Goal: Book appointment/travel/reservation

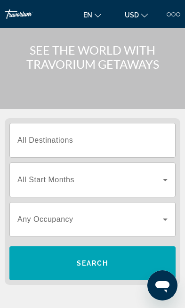
scroll to position [28, 0]
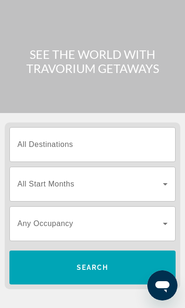
click at [78, 145] on input "Destination All Destinations" at bounding box center [92, 145] width 150 height 11
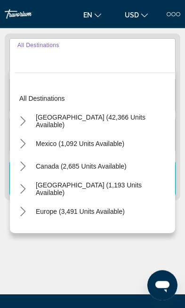
scroll to position [118, 0]
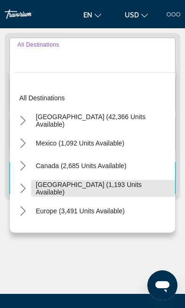
click at [54, 189] on span "[GEOGRAPHIC_DATA] (1,193 units available)" at bounding box center [103, 188] width 135 height 15
type input "**********"
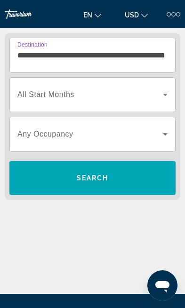
click at [103, 176] on span "Search" at bounding box center [93, 178] width 32 height 8
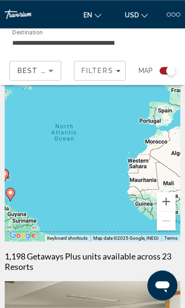
scroll to position [37, 0]
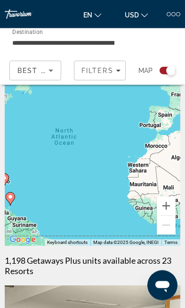
click at [37, 71] on span "Best Deals" at bounding box center [41, 71] width 49 height 8
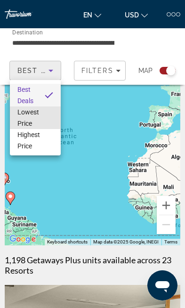
click at [41, 112] on span "Lowest Price" at bounding box center [35, 118] width 36 height 23
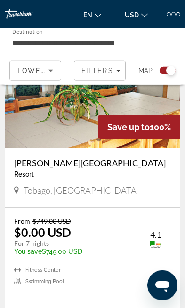
scroll to position [314, 0]
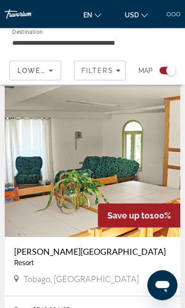
click at [136, 164] on img "Main content" at bounding box center [93, 161] width 176 height 151
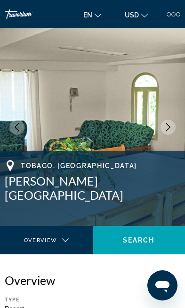
click at [166, 124] on icon "Next image" at bounding box center [168, 127] width 8 height 8
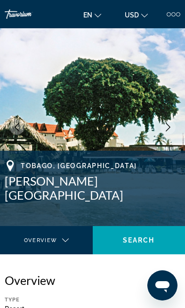
click at [167, 129] on icon "Next image" at bounding box center [168, 127] width 8 height 8
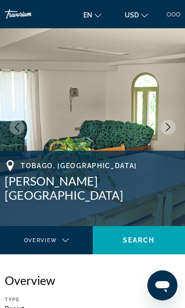
click at [166, 131] on button "Next image" at bounding box center [168, 127] width 15 height 15
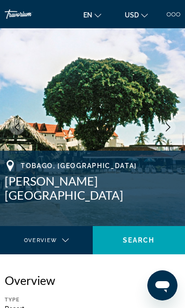
click at [168, 127] on icon "Next image" at bounding box center [168, 127] width 8 height 8
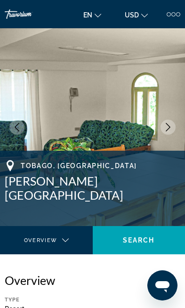
click at [166, 129] on icon "Next image" at bounding box center [168, 127] width 8 height 8
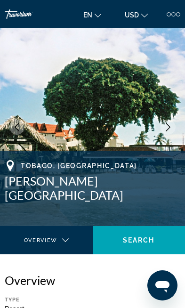
click at [163, 131] on button "Next image" at bounding box center [168, 127] width 15 height 15
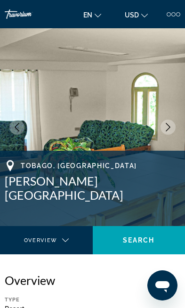
click at [164, 131] on button "Next image" at bounding box center [168, 127] width 15 height 15
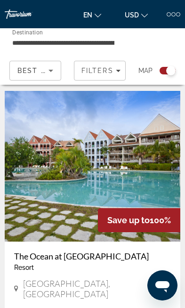
scroll to position [1318, 0]
click at [127, 161] on img "Main content" at bounding box center [93, 166] width 176 height 151
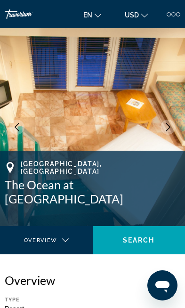
click at [167, 123] on icon "Next image" at bounding box center [168, 127] width 5 height 8
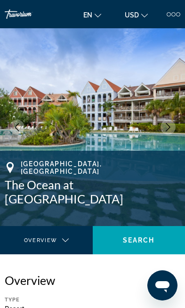
click at [169, 129] on icon "Next image" at bounding box center [168, 127] width 8 height 8
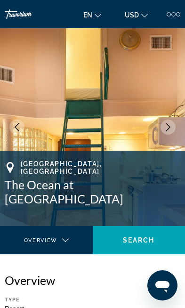
click at [169, 128] on icon "Next image" at bounding box center [168, 127] width 8 height 8
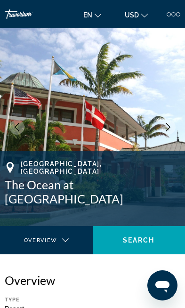
click at [170, 128] on icon "Next image" at bounding box center [168, 127] width 5 height 8
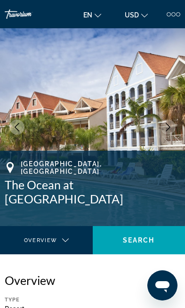
click at [164, 140] on img "Main content" at bounding box center [92, 127] width 185 height 198
click at [166, 138] on img "Main content" at bounding box center [92, 127] width 185 height 198
click at [166, 142] on img "Main content" at bounding box center [92, 127] width 185 height 198
click at [178, 138] on img "Main content" at bounding box center [92, 127] width 185 height 198
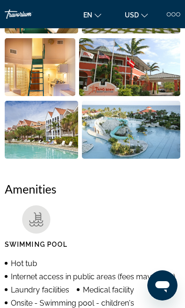
scroll to position [511, 0]
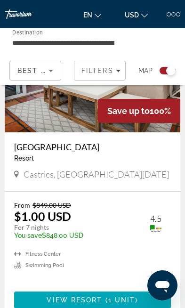
scroll to position [4374, 0]
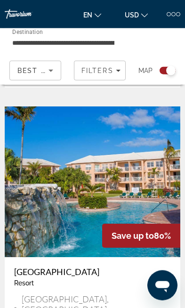
scroll to position [2764, 0]
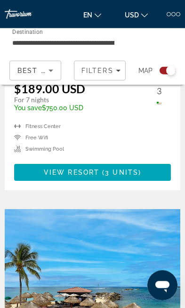
click at [129, 239] on img "Main content" at bounding box center [93, 284] width 176 height 151
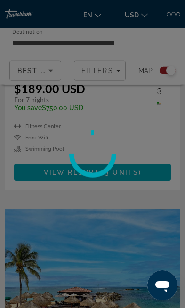
scroll to position [2284, 0]
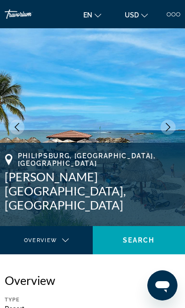
click at [170, 124] on icon "Next image" at bounding box center [168, 127] width 8 height 8
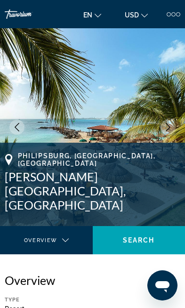
click at [169, 136] on img "Main content" at bounding box center [92, 127] width 185 height 198
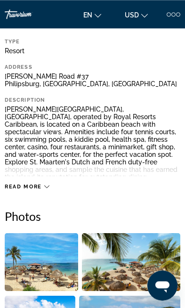
scroll to position [258, 0]
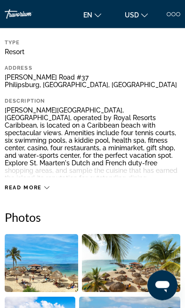
click at [46, 188] on div "Read more" at bounding box center [27, 188] width 45 height 6
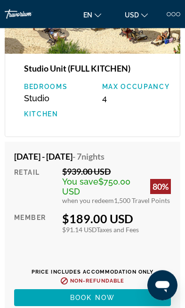
scroll to position [2307, 0]
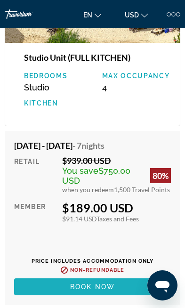
click at [106, 283] on span "Book now" at bounding box center [92, 287] width 45 height 8
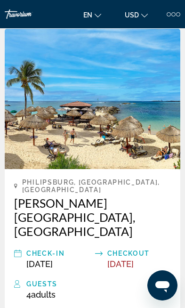
scroll to position [258, 0]
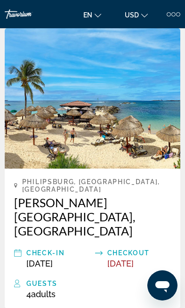
click at [41, 247] on div "Check-In" at bounding box center [58, 252] width 64 height 11
click at [21, 247] on icon "Main content" at bounding box center [18, 252] width 8 height 11
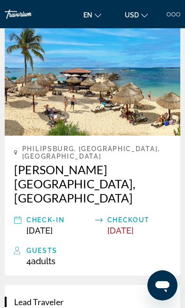
scroll to position [290, 0]
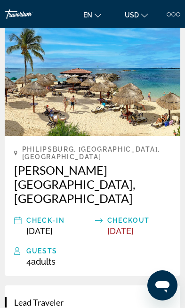
click at [127, 215] on div "Checkout" at bounding box center [139, 220] width 64 height 11
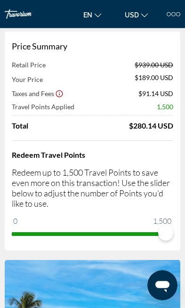
scroll to position [0, 0]
